Goal: Find specific page/section

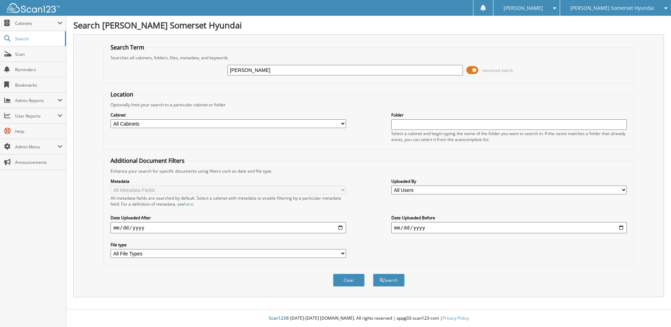
type input "[PERSON_NAME]"
click at [373, 274] on button "Search" at bounding box center [389, 280] width 32 height 13
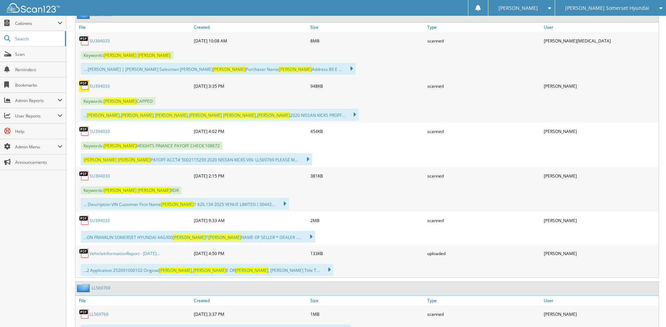
scroll to position [351, 0]
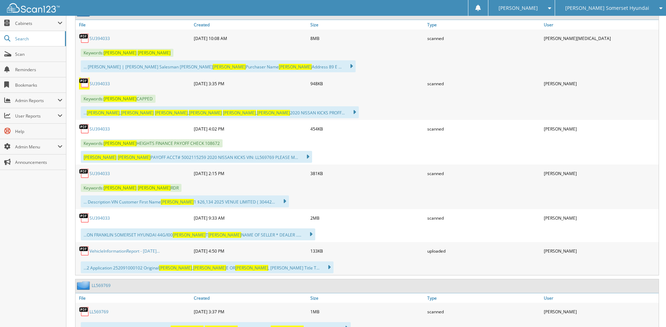
click at [100, 41] on link "SU394033" at bounding box center [99, 38] width 20 height 6
click at [47, 54] on span "Scan" at bounding box center [38, 54] width 47 height 6
